Goal: Navigation & Orientation: Find specific page/section

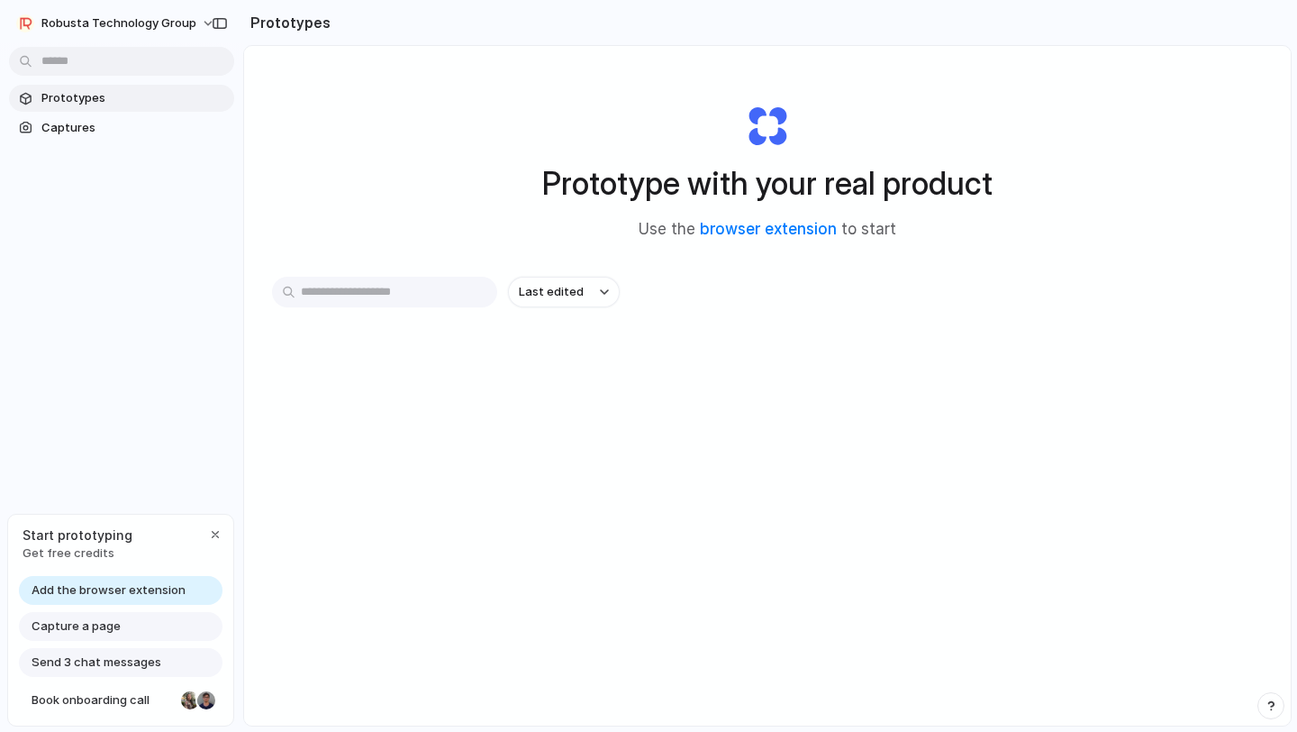
click at [440, 302] on input "text" at bounding box center [384, 292] width 225 height 31
click at [70, 126] on span "Captures" at bounding box center [134, 128] width 186 height 18
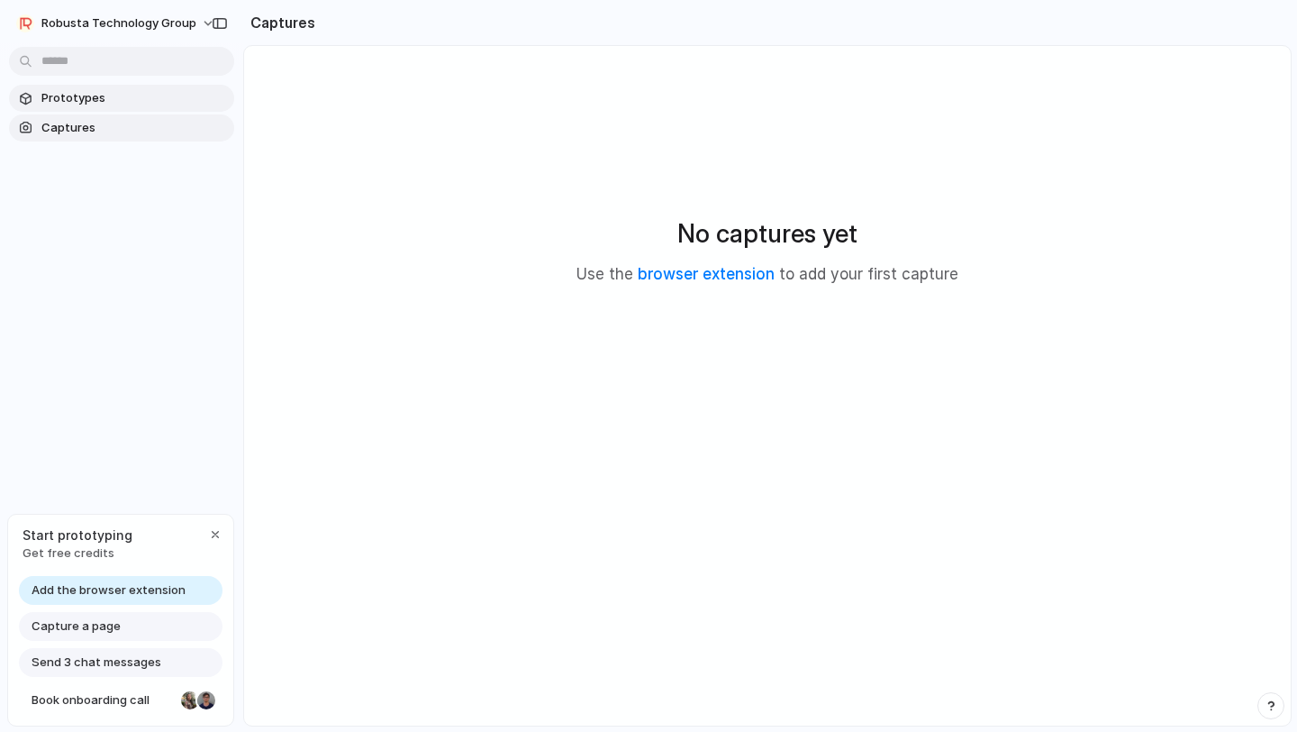
click at [67, 109] on link "Prototypes" at bounding box center [121, 98] width 225 height 27
